Goal: Task Accomplishment & Management: Manage account settings

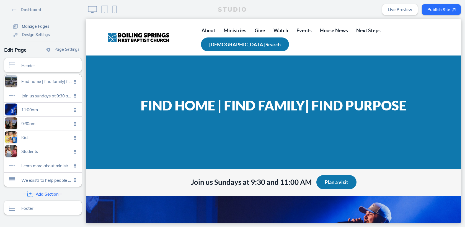
click at [37, 26] on span "Manage Pages" at bounding box center [35, 26] width 27 height 5
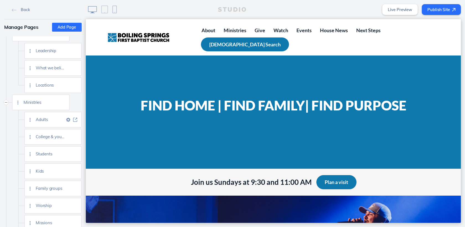
scroll to position [30, 0]
click at [74, 171] on img at bounding box center [75, 170] width 4 height 4
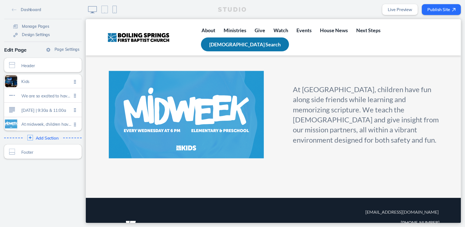
scroll to position [457, 0]
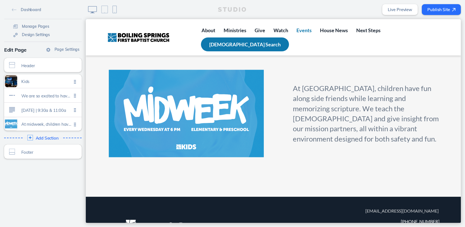
click at [309, 30] on span "Events" at bounding box center [304, 30] width 15 height 6
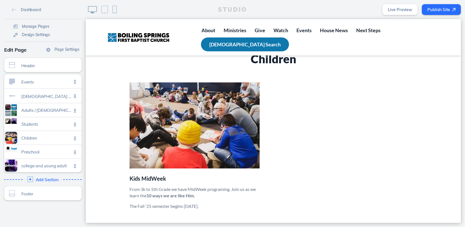
scroll to position [1152, 0]
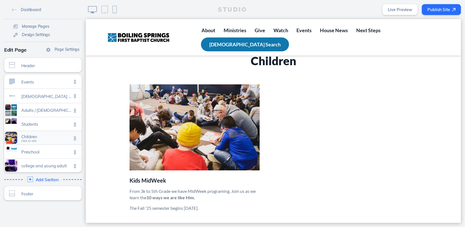
click at [32, 141] on span "Click to edit" at bounding box center [28, 140] width 15 height 3
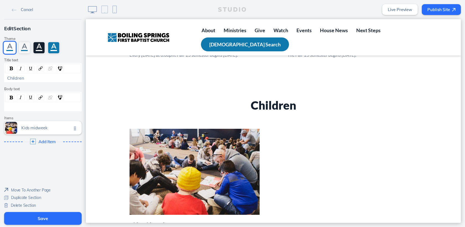
scroll to position [1108, 0]
click at [32, 130] on span "Click to edit" at bounding box center [28, 130] width 15 height 3
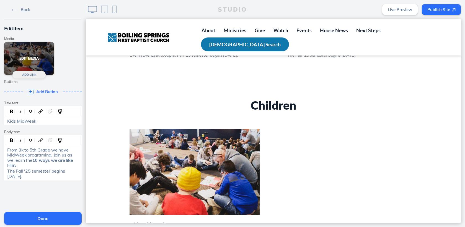
click at [34, 58] on button "Edit Media" at bounding box center [29, 58] width 50 height 33
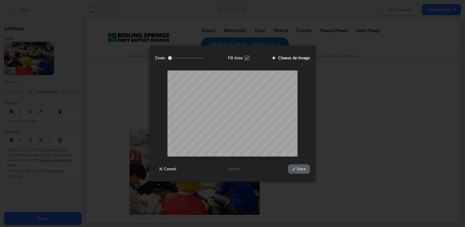
click at [290, 57] on label "Choose An Image" at bounding box center [289, 57] width 42 height 9
click at [0, 0] on input "Choose An Image" at bounding box center [0, 0] width 0 height 0
click at [299, 170] on button "Save" at bounding box center [299, 168] width 22 height 9
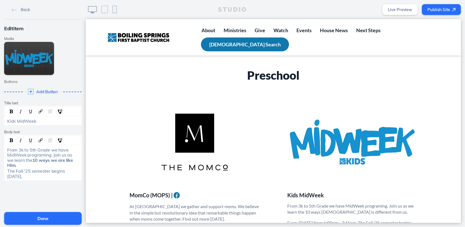
scroll to position [1345, 0]
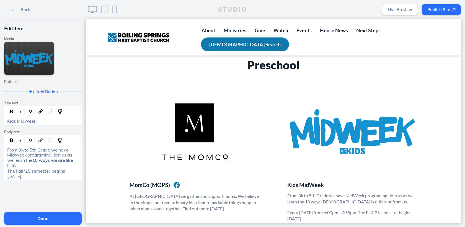
drag, startPoint x: 7, startPoint y: 150, endPoint x: 28, endPoint y: 174, distance: 31.2
click at [28, 174] on div "From 3k to 5th Grade we have MidWeek programing. Join us as we learn the 10 way…" at bounding box center [43, 162] width 76 height 33
click at [79, 160] on div "From 3k to 5th Grade we have MidWeek programing. Join us as we learn the 10 way…" at bounding box center [43, 157] width 76 height 20
drag, startPoint x: 79, startPoint y: 160, endPoint x: 4, endPoint y: 149, distance: 75.2
click at [4, 149] on div "From 3k to 5th Grade we have MidWeek programing. Join us as we learn the 10 way…" at bounding box center [43, 157] width 78 height 45
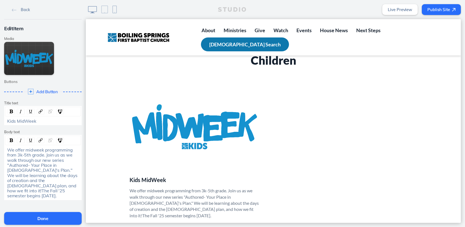
scroll to position [1171, 0]
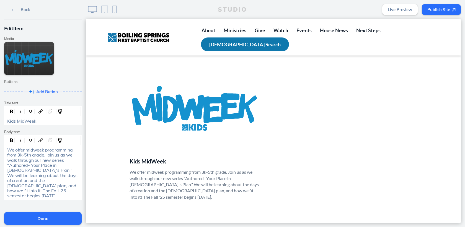
click at [55, 215] on button "Done" at bounding box center [43, 218] width 78 height 13
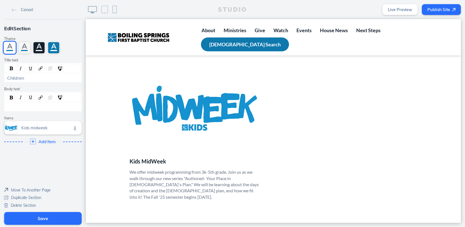
click at [48, 217] on button "Save" at bounding box center [43, 218] width 78 height 13
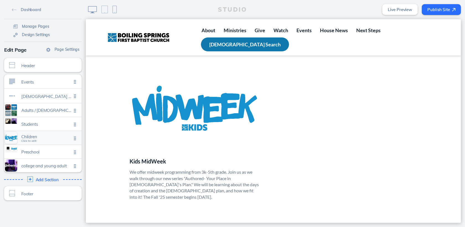
click at [30, 141] on span "Click to edit" at bounding box center [28, 140] width 15 height 3
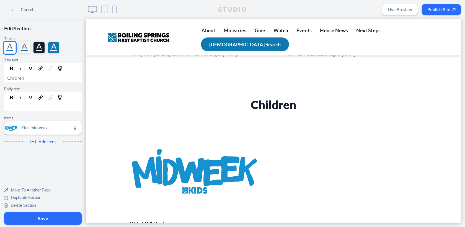
scroll to position [1108, 0]
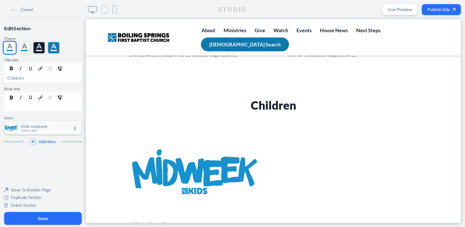
click at [31, 132] on span "Click to edit" at bounding box center [28, 130] width 15 height 3
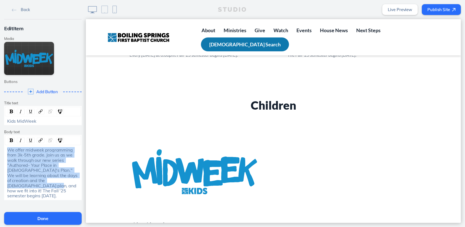
drag, startPoint x: 7, startPoint y: 150, endPoint x: 61, endPoint y: 179, distance: 61.4
click at [61, 179] on span "We offer midweek programming from 3k-5th grade. Join us as we walk through our …" at bounding box center [42, 173] width 71 height 52
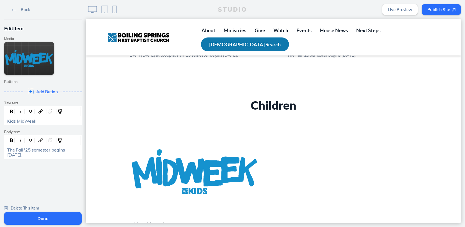
click at [47, 217] on button "Done" at bounding box center [43, 218] width 78 height 13
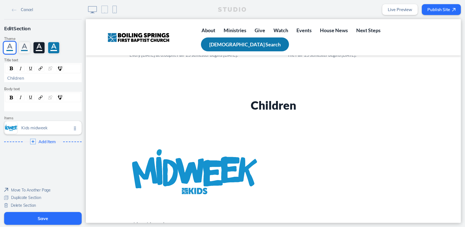
click at [42, 217] on button "Save" at bounding box center [43, 218] width 78 height 13
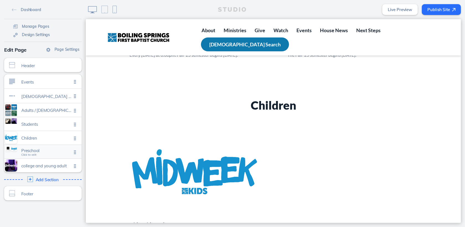
click at [31, 155] on span "Click to edit" at bounding box center [28, 154] width 15 height 3
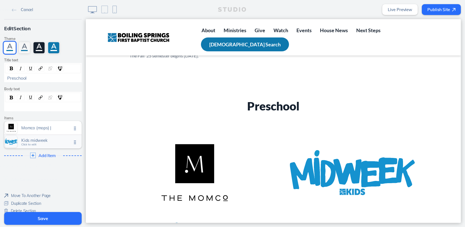
scroll to position [1288, 0]
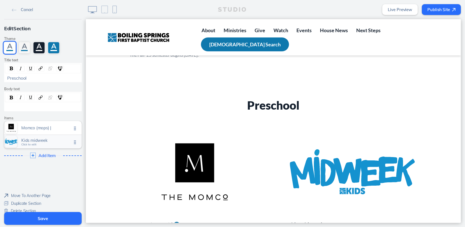
click at [33, 146] on span "Click to edit" at bounding box center [28, 144] width 15 height 3
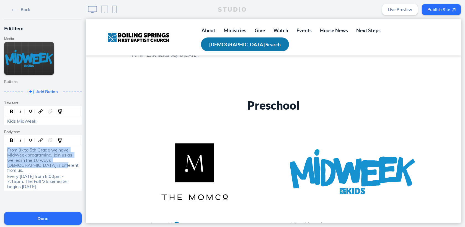
drag, startPoint x: 8, startPoint y: 150, endPoint x: 37, endPoint y: 165, distance: 32.5
click at [37, 165] on div "From 3k to 5th Grade we have MidWeek programing. Join us as we learn the 10 way…" at bounding box center [43, 159] width 72 height 25
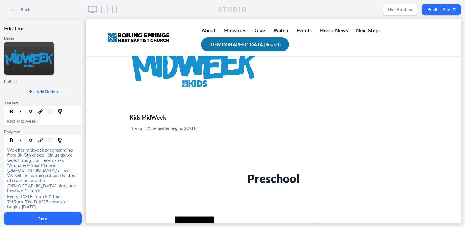
scroll to position [1210, 0]
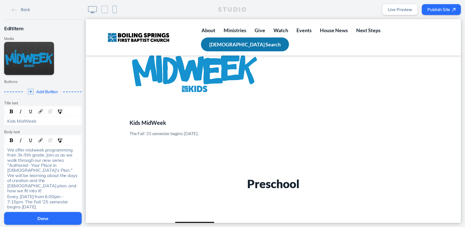
click at [57, 219] on button "Done" at bounding box center [43, 218] width 78 height 13
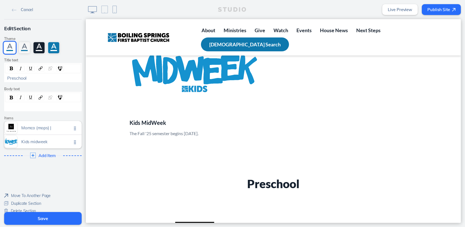
click at [41, 219] on button "Save" at bounding box center [43, 218] width 78 height 13
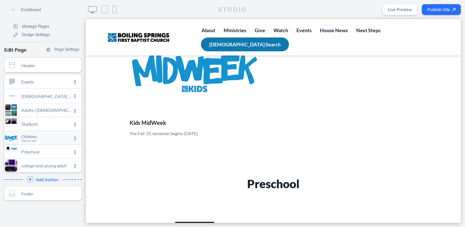
click at [25, 140] on span "Click to edit" at bounding box center [28, 140] width 15 height 3
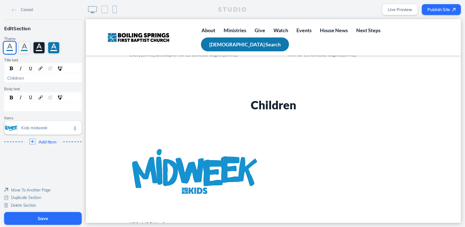
scroll to position [1108, 0]
click at [30, 131] on span "Click to edit" at bounding box center [28, 130] width 15 height 3
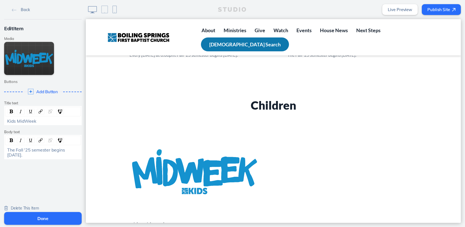
drag, startPoint x: 7, startPoint y: 149, endPoint x: 17, endPoint y: 158, distance: 12.9
click at [17, 158] on div "The Fall '25 semester begins [DATE]." at bounding box center [43, 152] width 76 height 12
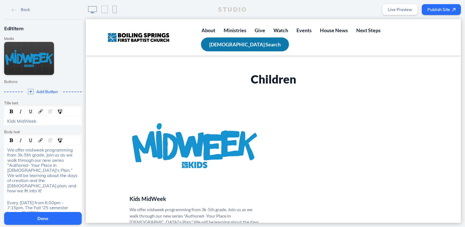
scroll to position [1141, 0]
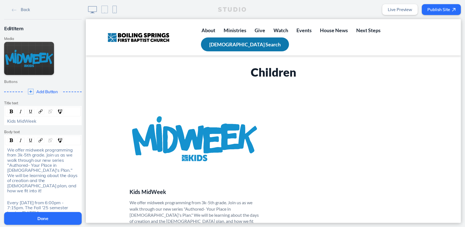
click at [55, 219] on button "Done" at bounding box center [43, 218] width 78 height 13
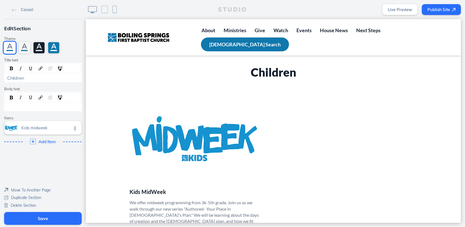
click at [64, 218] on button "Save" at bounding box center [43, 218] width 78 height 13
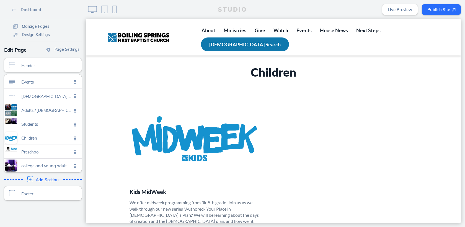
click at [447, 9] on button "Publish Site" at bounding box center [441, 9] width 39 height 11
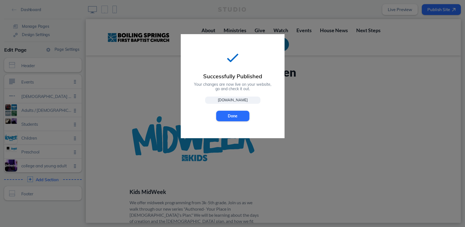
click at [241, 99] on link "[DOMAIN_NAME]" at bounding box center [232, 99] width 55 height 7
